Goal: Task Accomplishment & Management: Complete application form

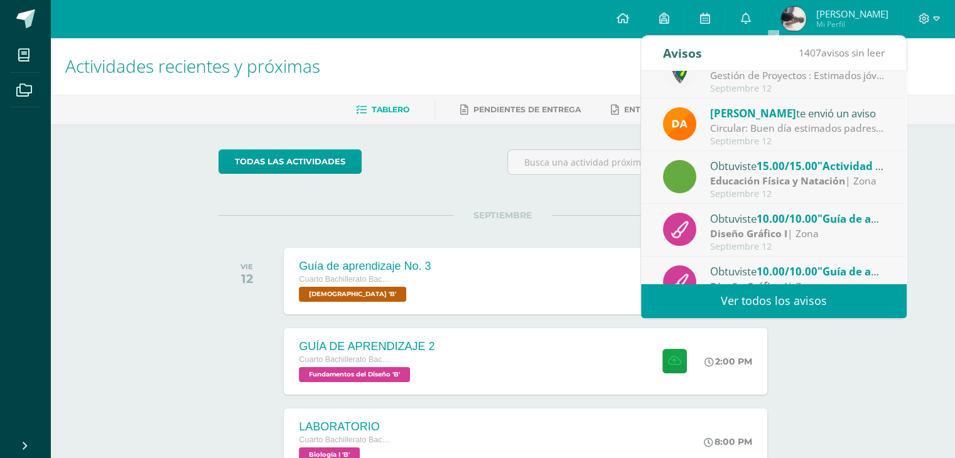
scroll to position [100, 0]
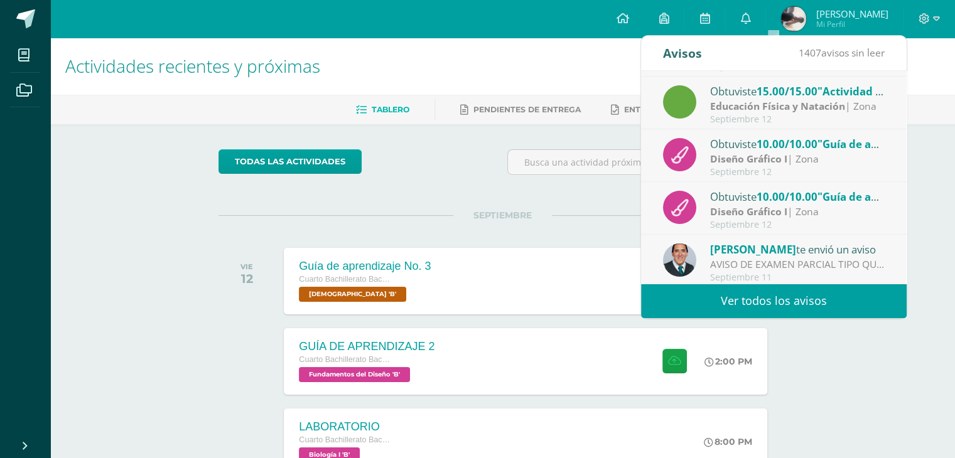
click at [826, 148] on span ""Guía de aprendizaje 2"" at bounding box center [878, 144] width 123 height 14
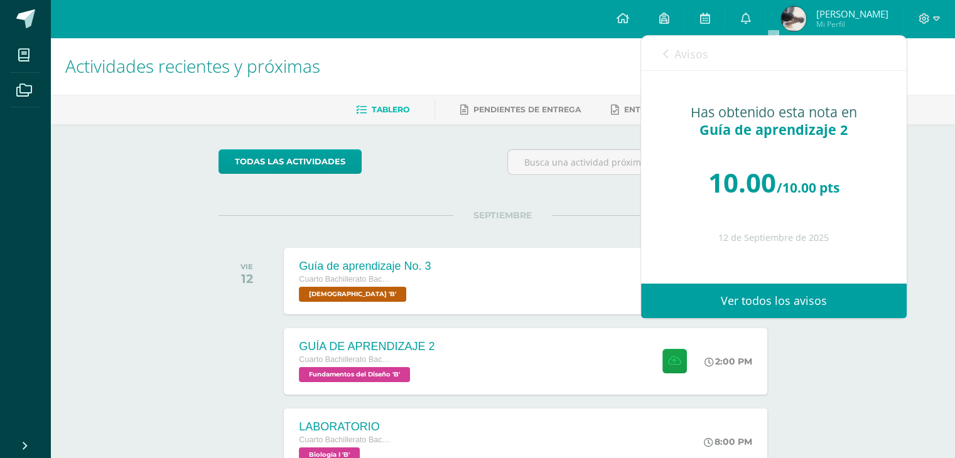
click at [673, 45] on link "Avisos" at bounding box center [685, 54] width 45 height 36
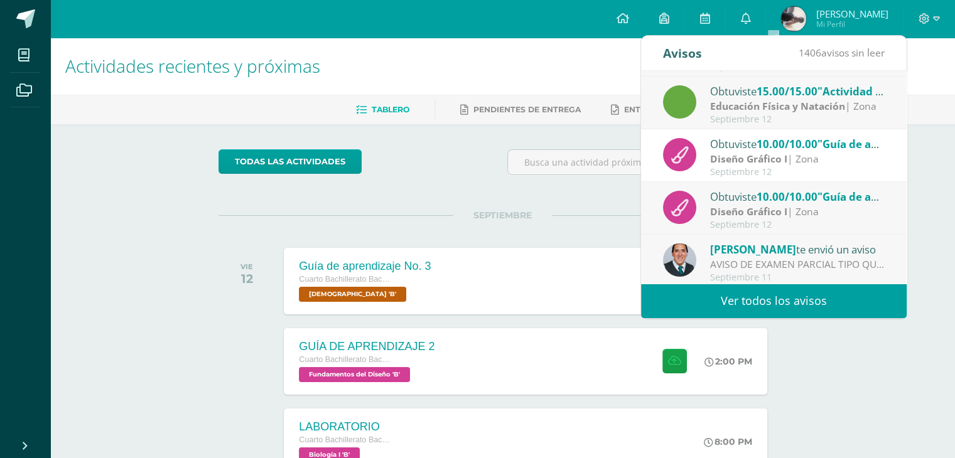
click at [729, 202] on div "Obtuviste 10.00/10.00 "Guía de aprendizaje 1" en Diseño Gráfico I" at bounding box center [797, 196] width 175 height 16
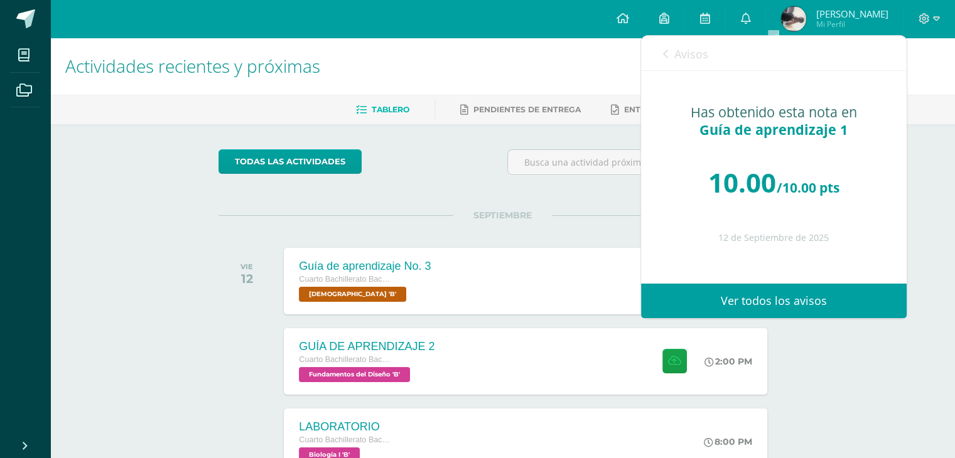
click at [676, 51] on span "Avisos" at bounding box center [691, 53] width 34 height 15
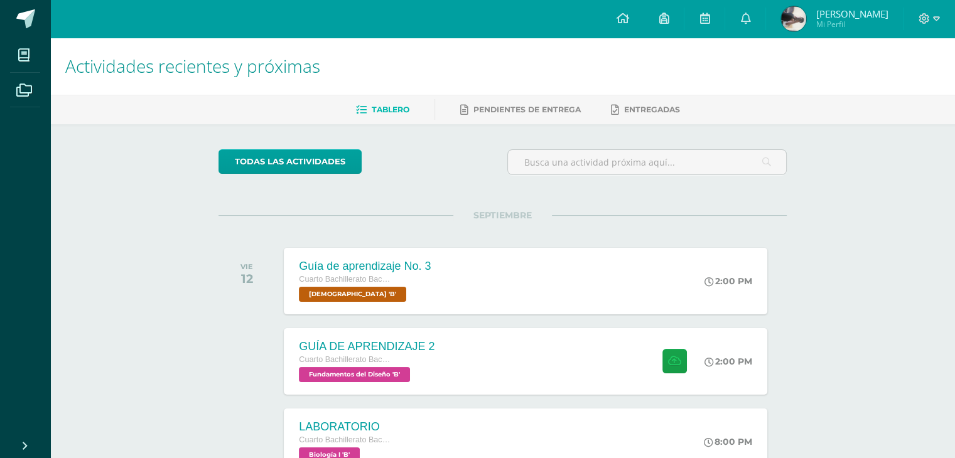
click at [600, 203] on div "todas las Actividades No tienes actividades Échale un vistazo a los demás perío…" at bounding box center [502, 459] width 618 height 671
click at [820, 6] on span "Luis Enrique Mi Perfil" at bounding box center [834, 18] width 112 height 25
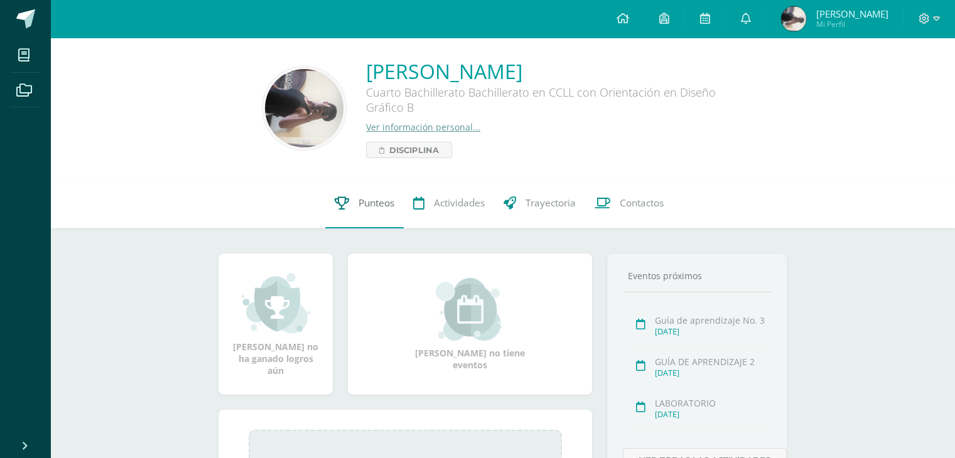
click at [369, 219] on link "Punteos" at bounding box center [364, 203] width 78 height 50
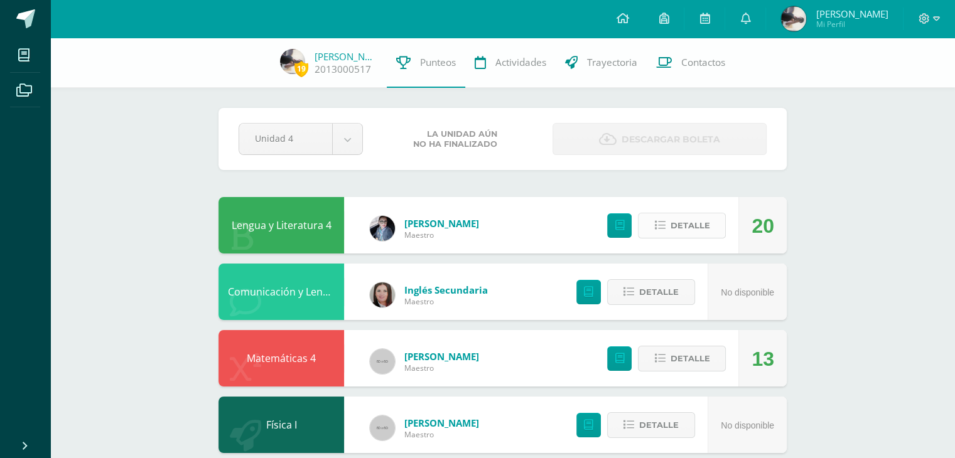
click at [707, 227] on span "Detalle" at bounding box center [690, 225] width 40 height 23
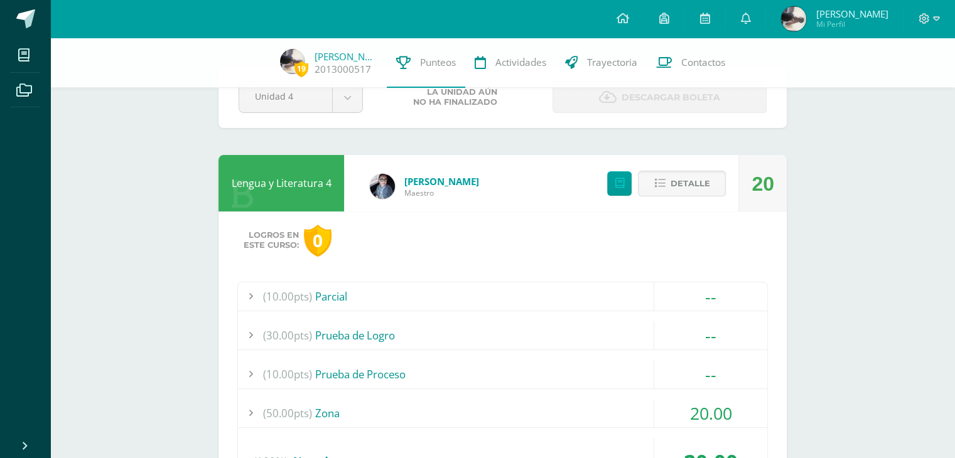
scroll to position [43, 0]
click at [721, 412] on span "20.00" at bounding box center [711, 412] width 42 height 23
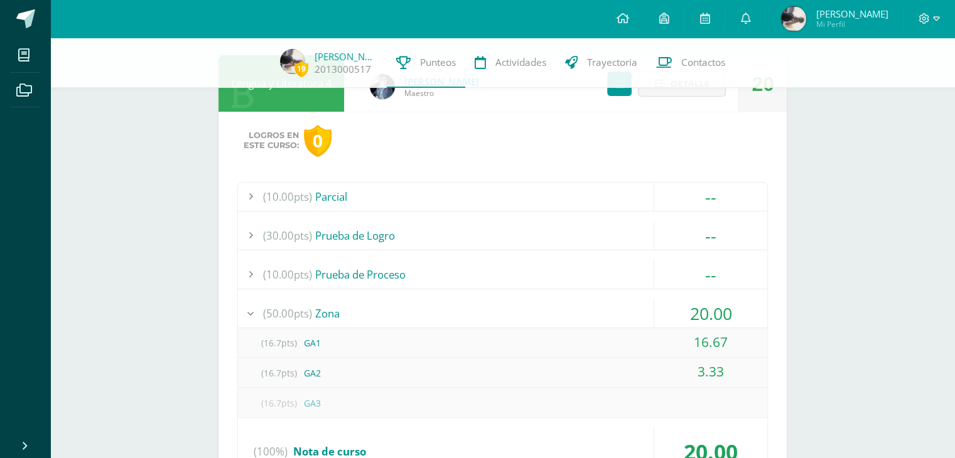
scroll to position [143, 0]
click at [703, 301] on span "20.00" at bounding box center [711, 312] width 42 height 23
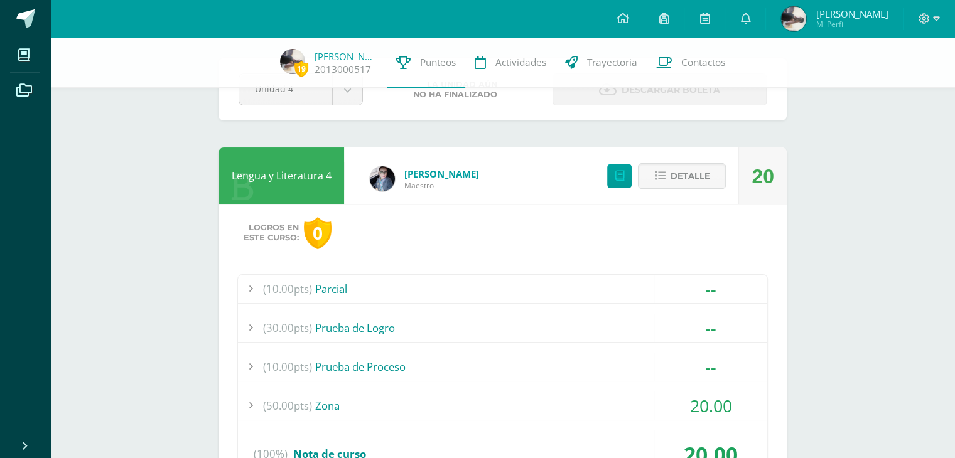
scroll to position [44, 0]
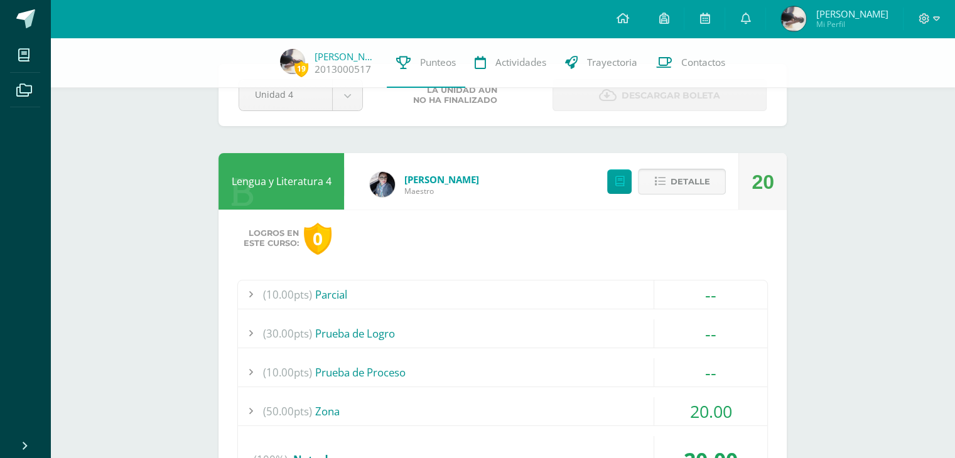
click at [682, 185] on span "Detalle" at bounding box center [690, 181] width 40 height 23
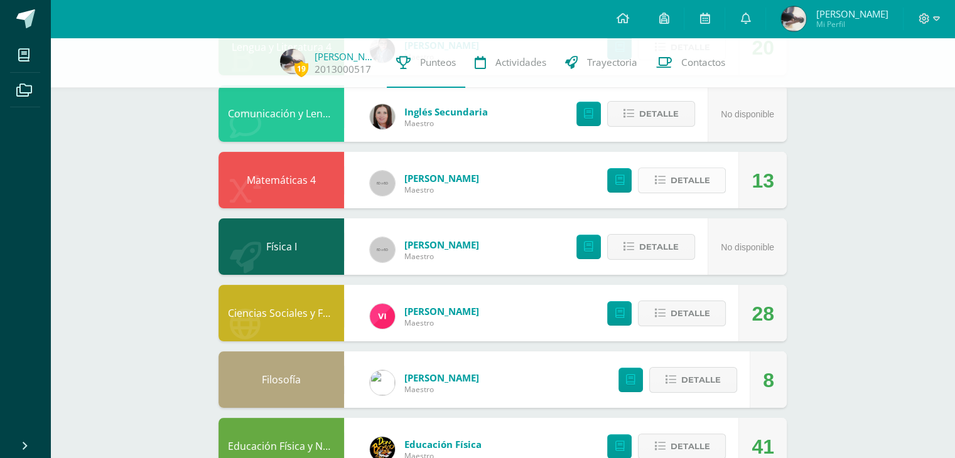
scroll to position [180, 0]
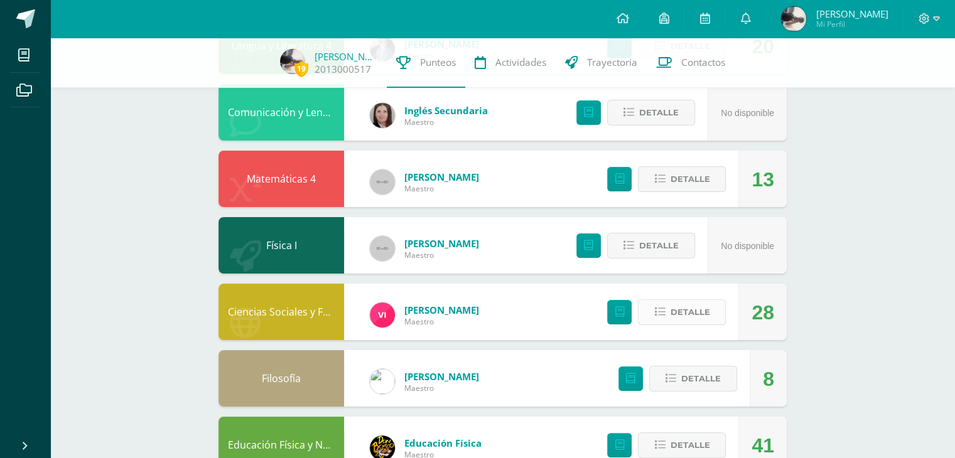
click at [685, 314] on span "Detalle" at bounding box center [690, 312] width 40 height 23
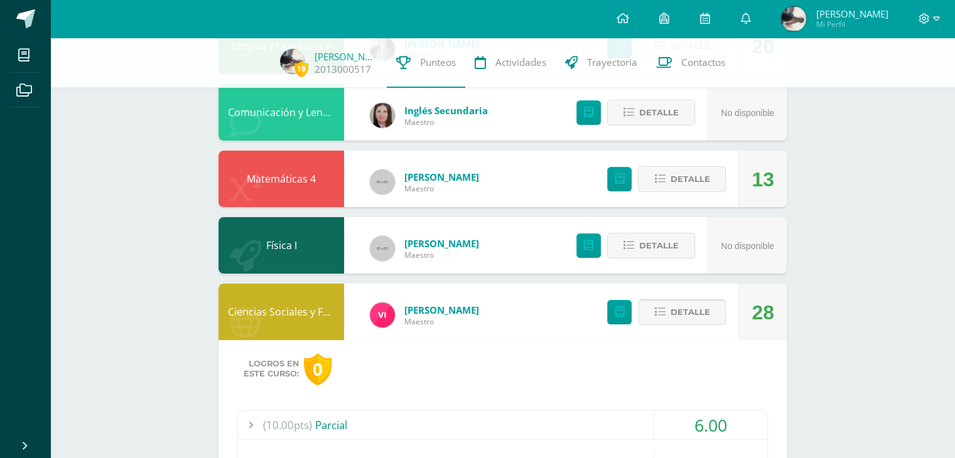
click at [685, 314] on span "Detalle" at bounding box center [690, 312] width 40 height 23
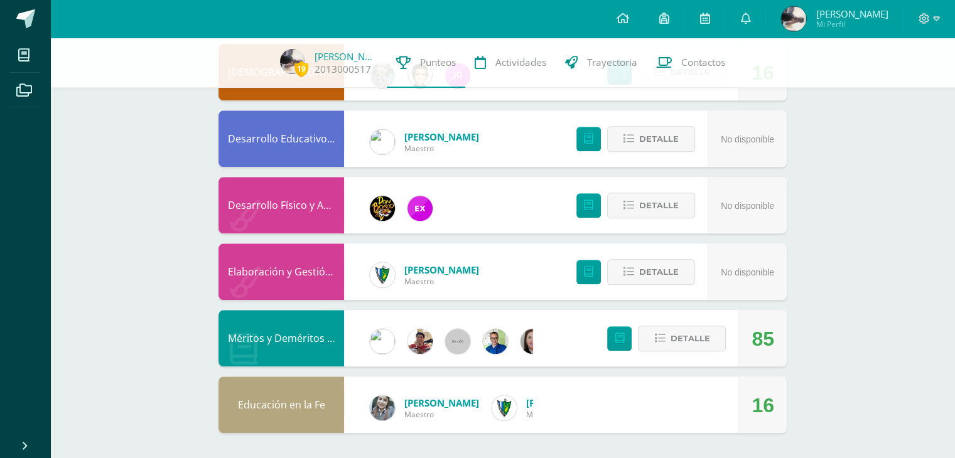
scroll to position [1112, 0]
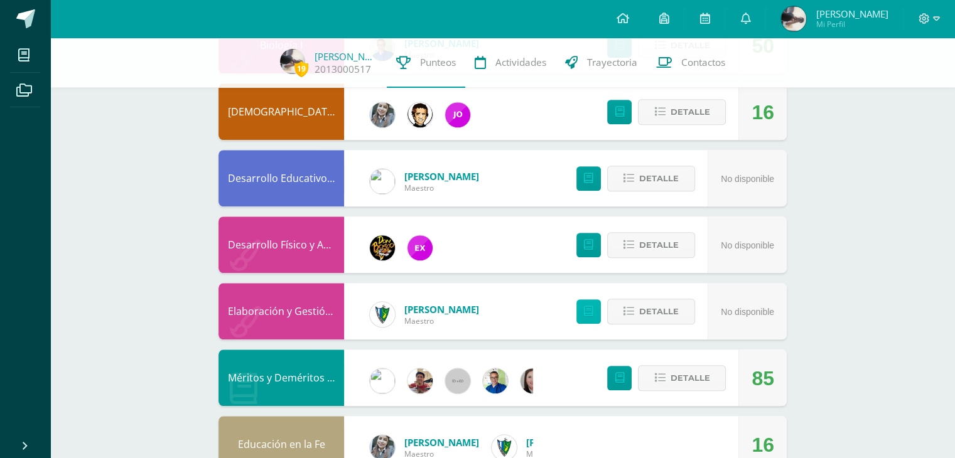
click at [596, 323] on link at bounding box center [588, 311] width 24 height 24
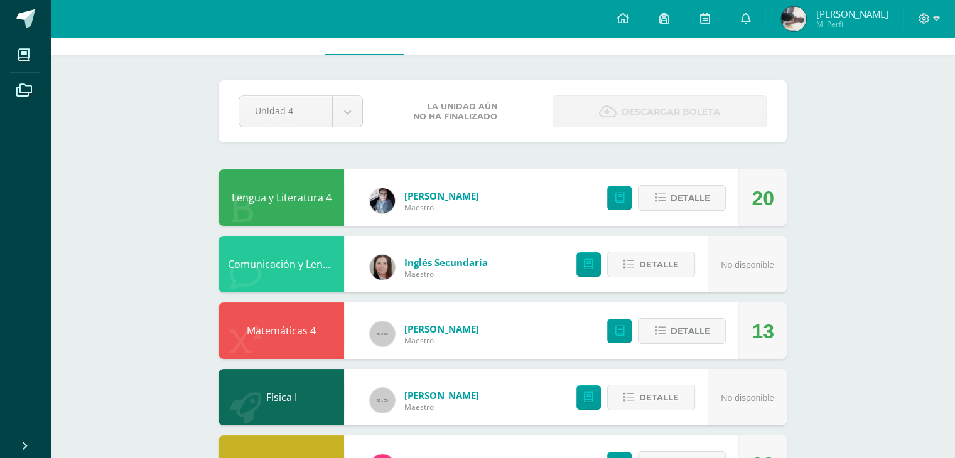
scroll to position [0, 0]
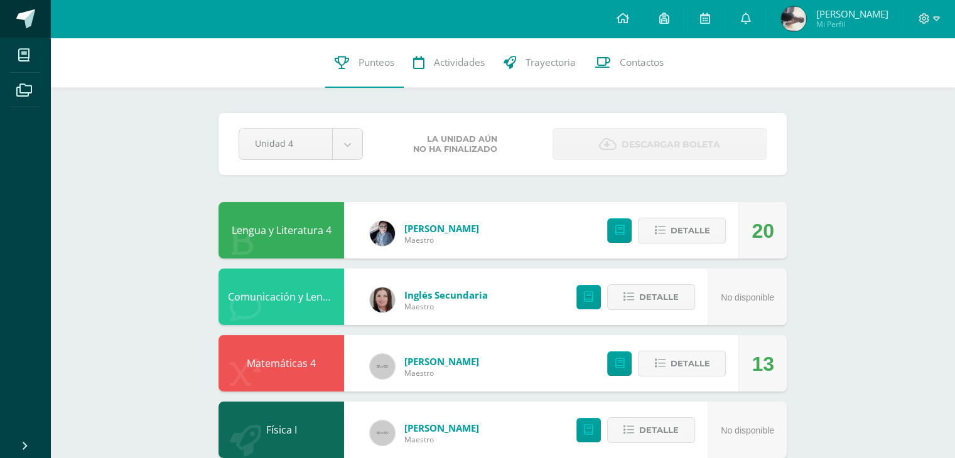
click at [42, 18] on span at bounding box center [69, 19] width 59 height 26
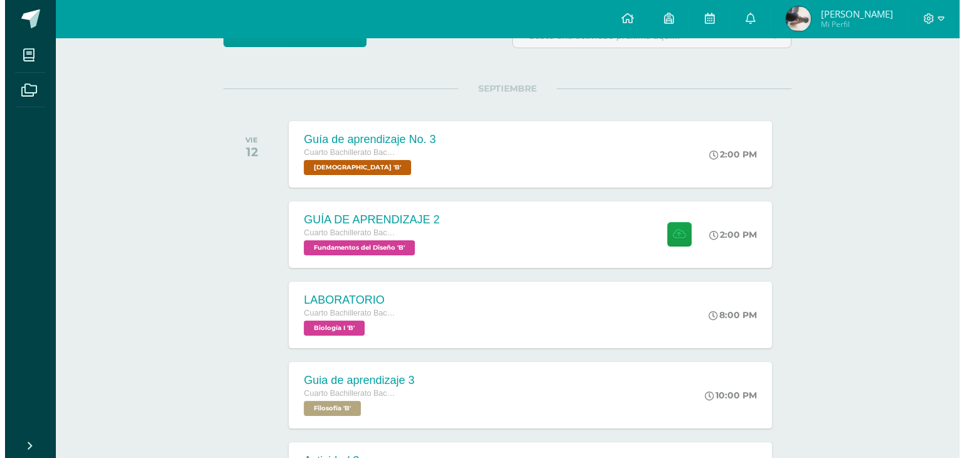
scroll to position [138, 0]
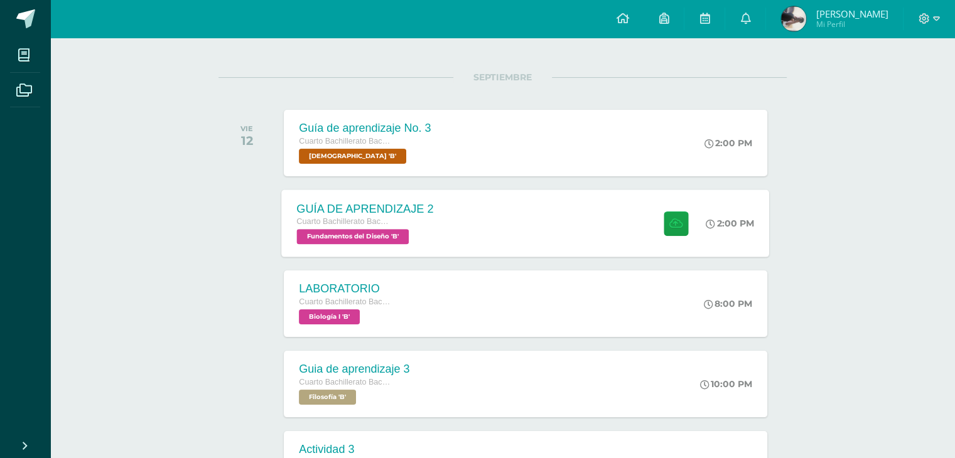
click at [442, 213] on div "GUÍA DE APRENDIZAJE 2 Cuarto Bachillerato Bachillerato en CCLL con Orientación …" at bounding box center [365, 223] width 167 height 67
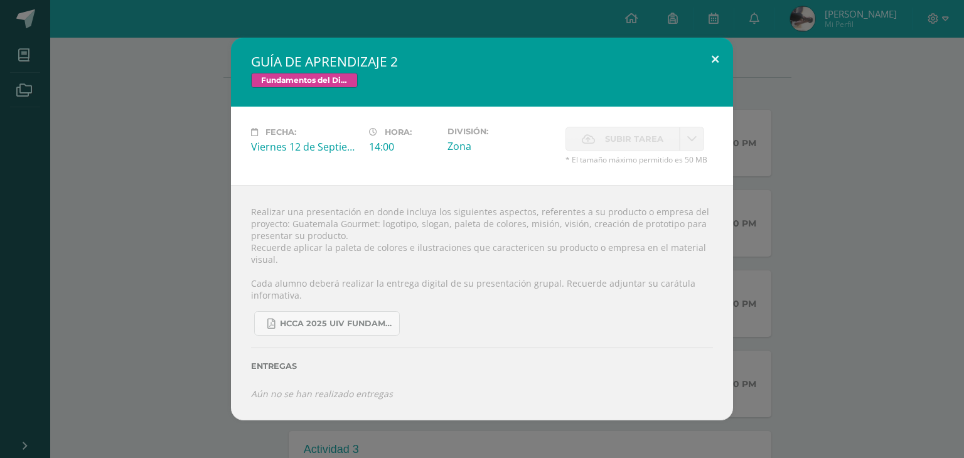
click at [717, 58] on button at bounding box center [715, 59] width 36 height 43
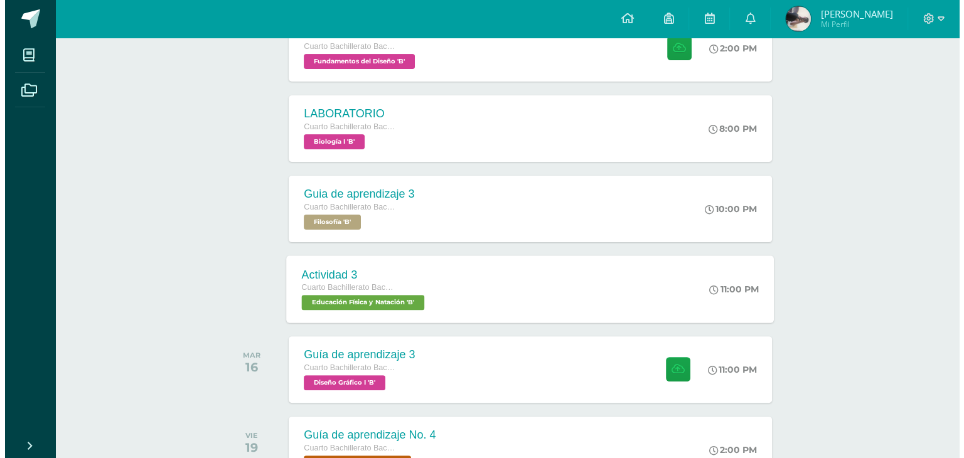
scroll to position [316, 0]
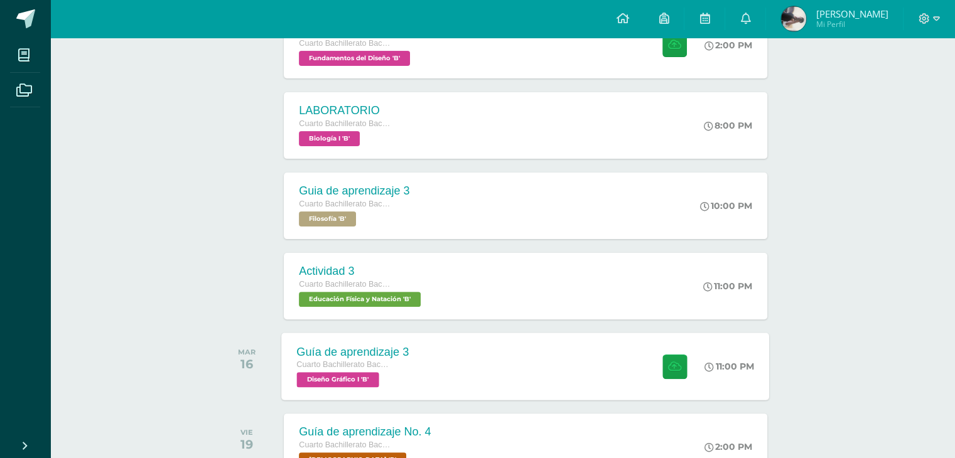
click at [419, 382] on div "Guía de aprendizaje 3 Cuarto Bachillerato Bachillerato en CCLL con Orientación …" at bounding box center [353, 366] width 142 height 67
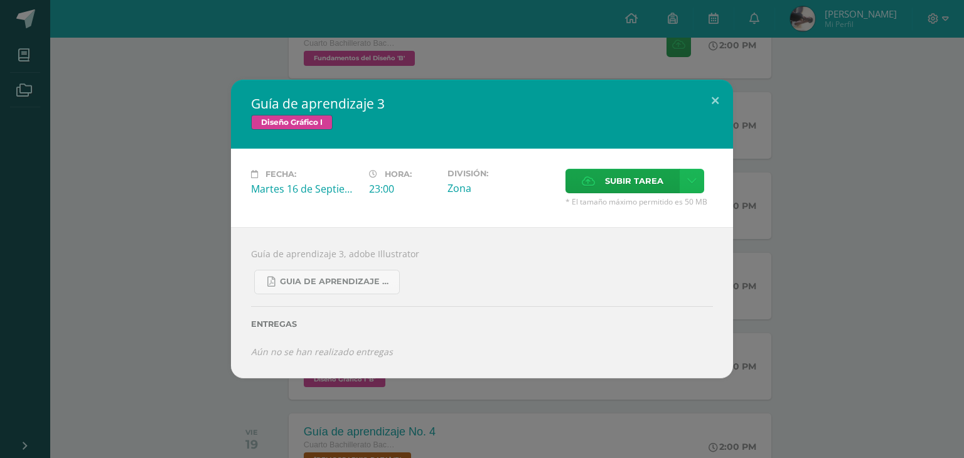
click at [692, 176] on icon at bounding box center [691, 181] width 9 height 11
click at [632, 205] on span "Subir enlace" at bounding box center [637, 208] width 53 height 12
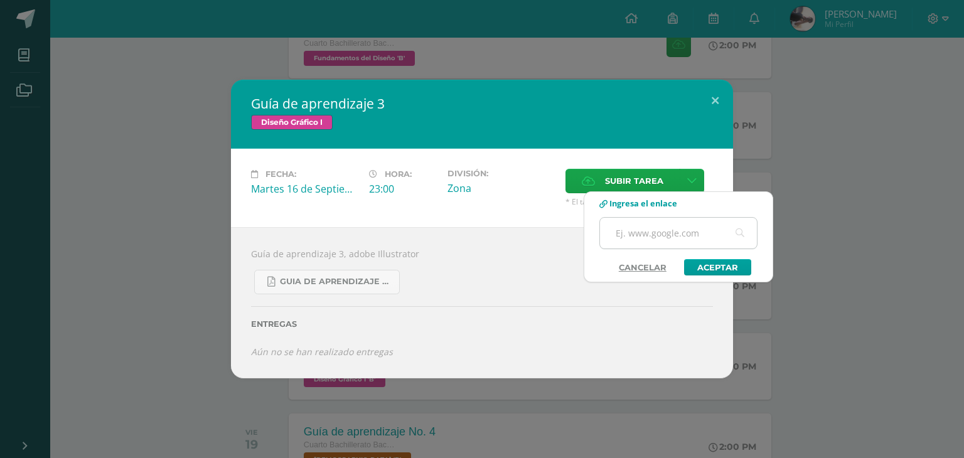
paste input "https://shared-assets.adobe.com/link/c77aee24-19a6-46ee-5c44-cfb9bd17ff81"
type input "https://shared-assets.adobe.com/link/c77aee24-19a6-46ee-5c44-cfb9bd17ff81"
click at [706, 261] on link "Aceptar" at bounding box center [717, 267] width 67 height 16
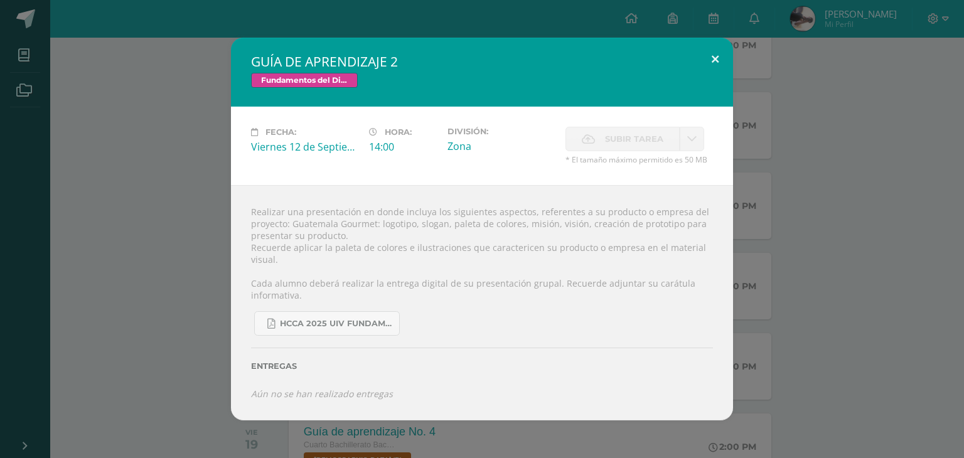
click at [705, 58] on button at bounding box center [715, 59] width 36 height 43
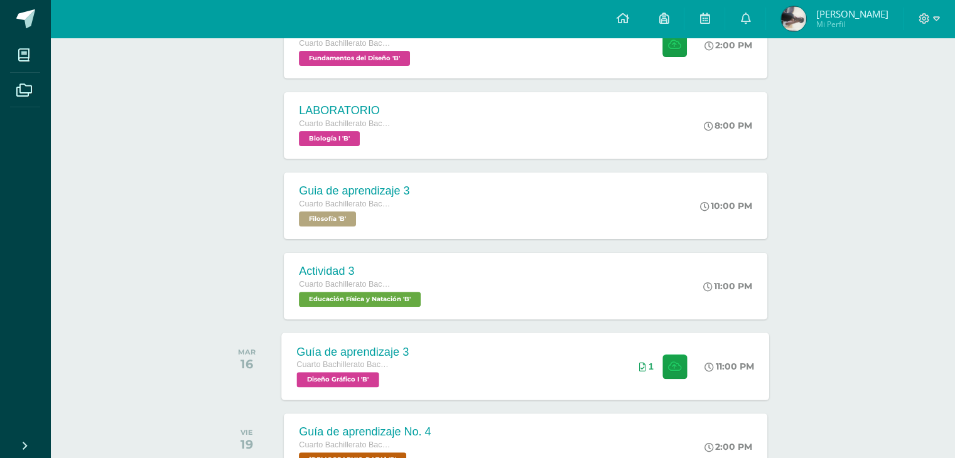
click at [494, 372] on div "Guía de aprendizaje 3 Cuarto Bachillerato Bachillerato en CCLL con Orientación …" at bounding box center [526, 366] width 488 height 67
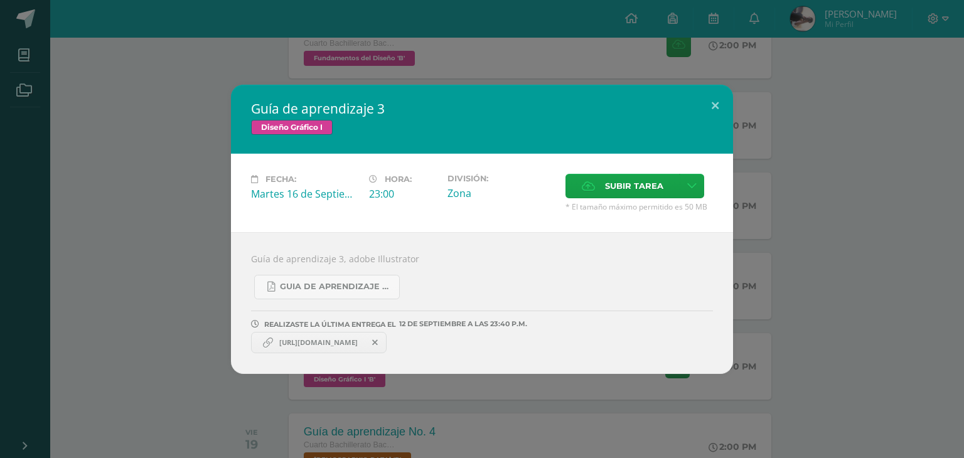
click at [362, 345] on span "https://shared-assets.adobe.com/link/c77aee24-19a6-46ee-5c44-cfb9bd17ff81" at bounding box center [318, 343] width 91 height 10
click at [364, 346] on span "https://shared-assets.adobe.com/link/c77aee24-19a6-46ee-5c44-cfb9bd17ff81" at bounding box center [318, 343] width 91 height 10
click at [378, 339] on icon at bounding box center [375, 342] width 6 height 9
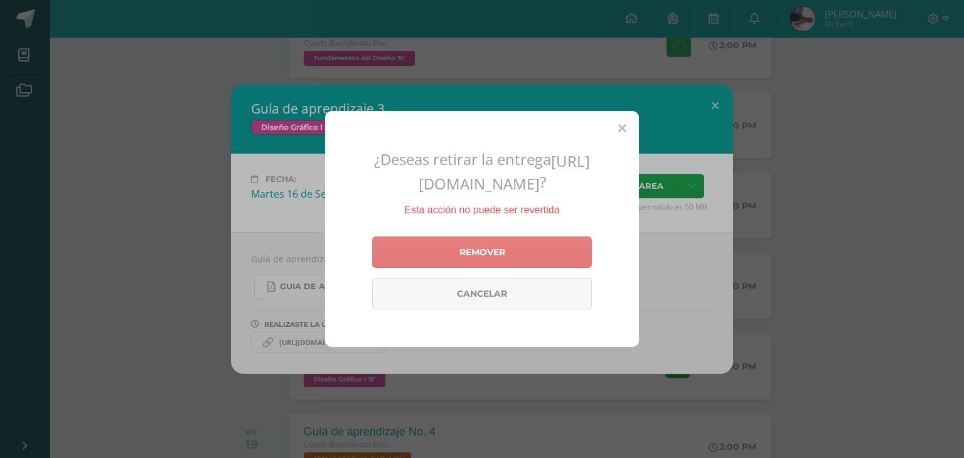
click at [492, 266] on link "Remover" at bounding box center [482, 252] width 220 height 31
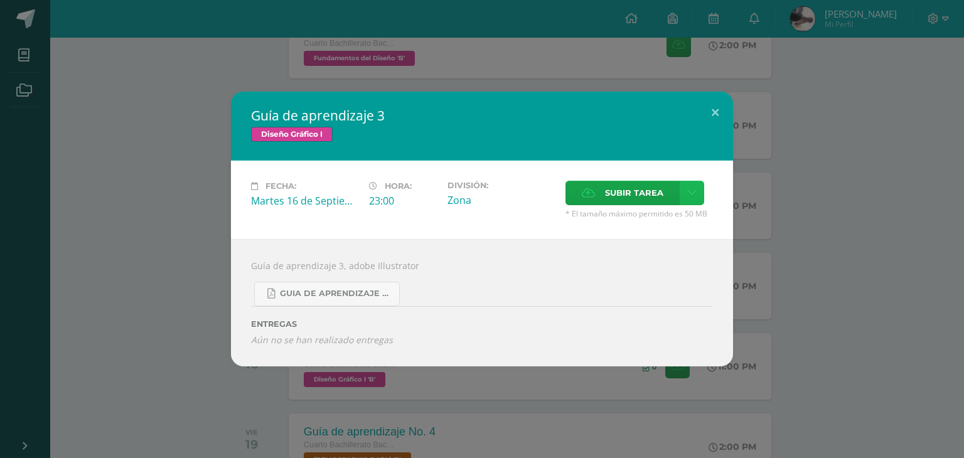
click at [700, 186] on link at bounding box center [692, 193] width 24 height 24
click at [652, 223] on span "Subir enlace" at bounding box center [637, 221] width 53 height 12
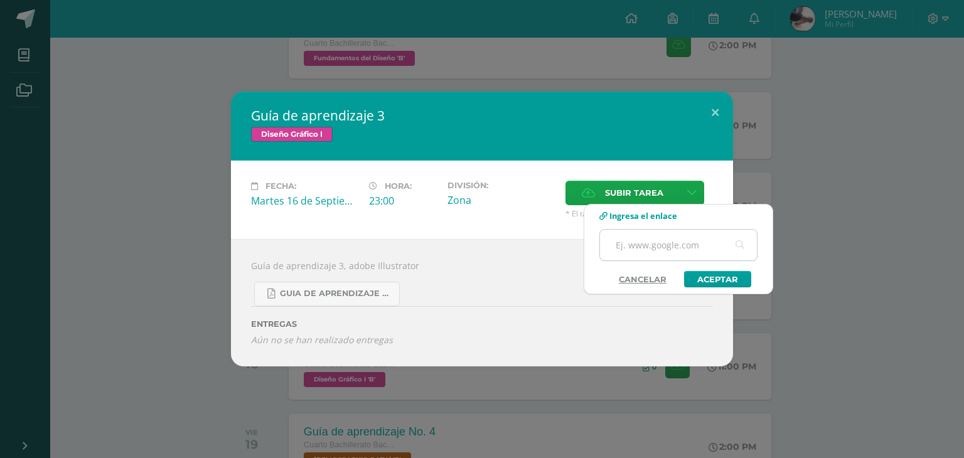
paste input "https://shared-assets.adobe.com/link/c77aee24-19a6-46ee-5c44-cfb9bd17ff81"
type input "https://shared-assets.adobe.com/link/c77aee24-19a6-46ee-5c44-cfb9bd17ff81"
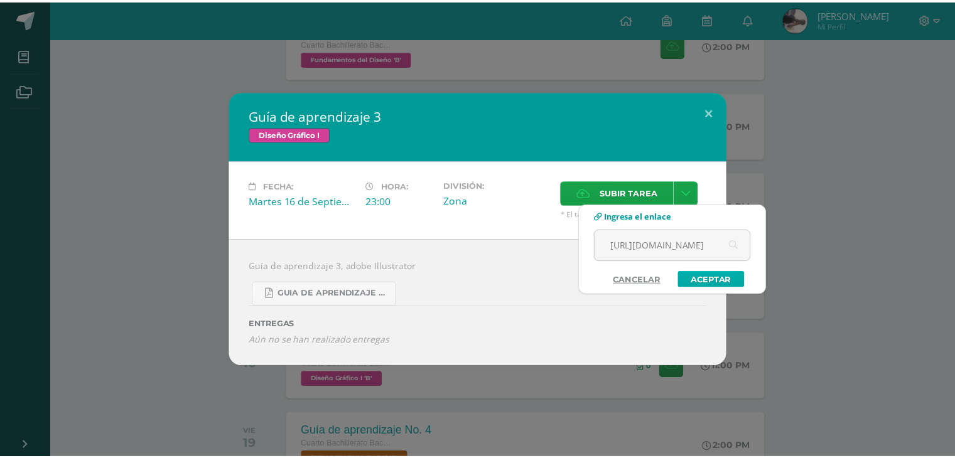
scroll to position [0, 0]
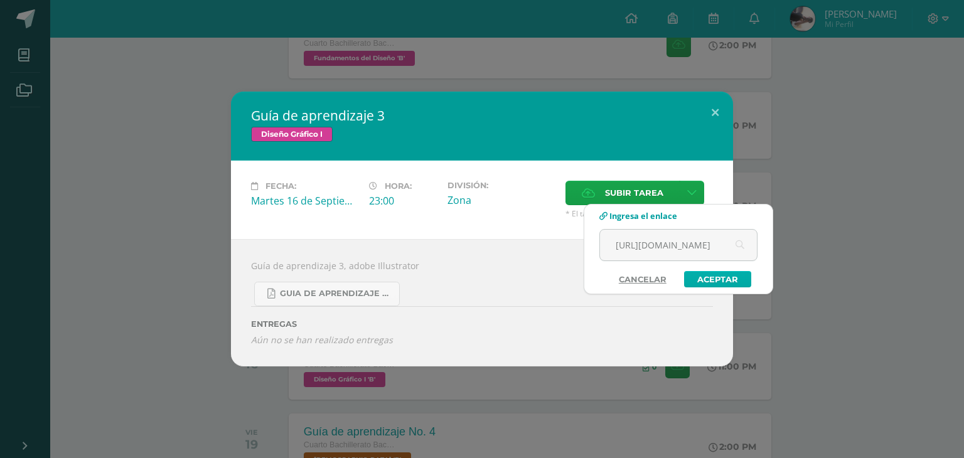
click at [705, 277] on link "Aceptar" at bounding box center [717, 279] width 67 height 16
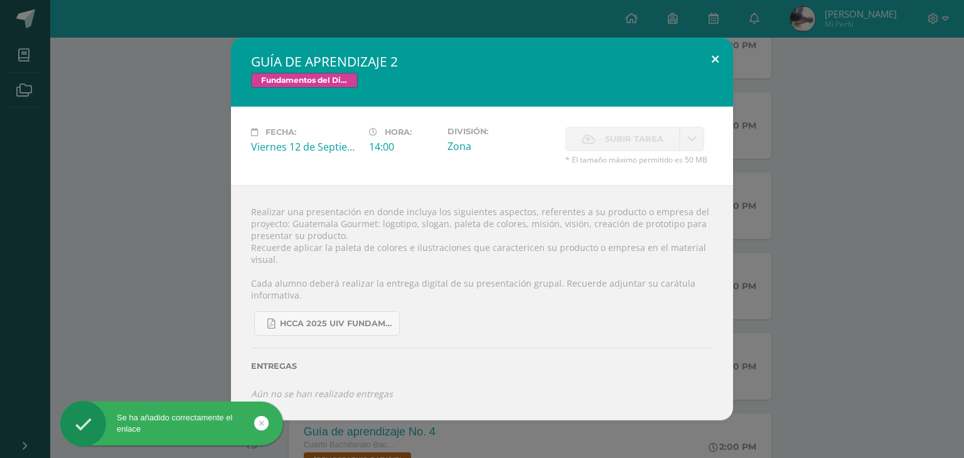
click at [717, 48] on button at bounding box center [715, 59] width 36 height 43
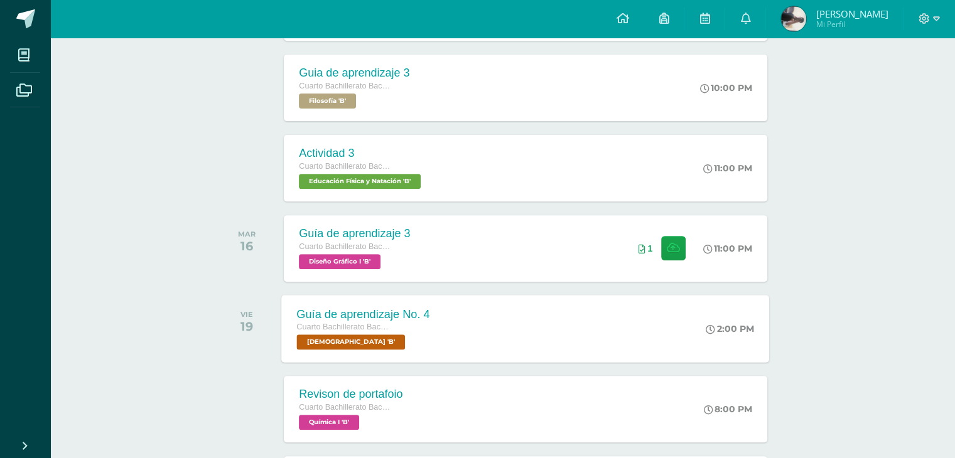
scroll to position [434, 0]
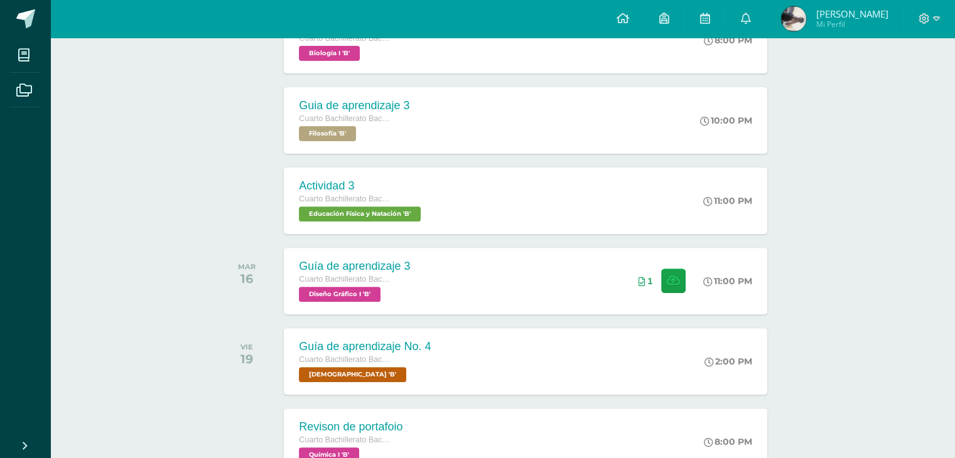
scroll to position [390, 0]
